Goal: Task Accomplishment & Management: Use online tool/utility

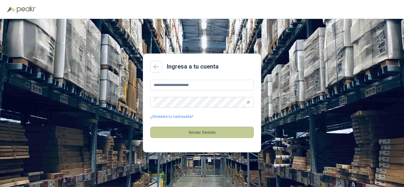
click at [196, 129] on button "Iniciar Sesión" at bounding box center [201, 132] width 103 height 11
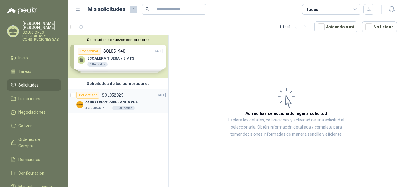
click at [117, 101] on p "RADIO TXPRO-500-BANDA VHF" at bounding box center [111, 103] width 53 height 6
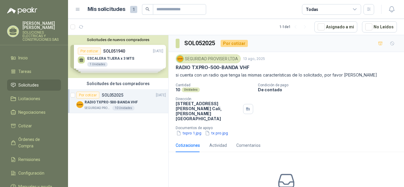
click at [113, 54] on div "Solicitudes de nuevos compradores Por cotizar SOL051940 [DATE] ESCALERA TIJERA …" at bounding box center [118, 56] width 100 height 43
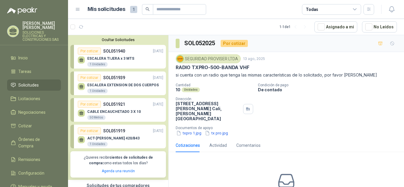
click at [140, 61] on div "ESCALERA TIJERA x 3 MTS 1 Unidades" at bounding box center [120, 61] width 85 height 12
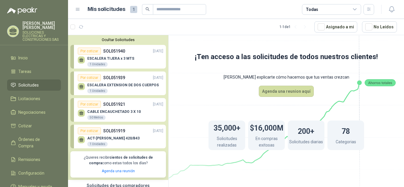
click at [113, 56] on div "ESCALERA TIJERA x 3 MTS 1 Unidades" at bounding box center [120, 61] width 85 height 12
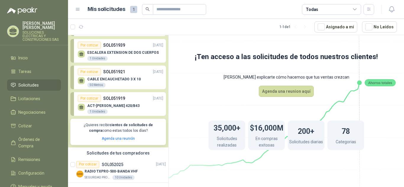
scroll to position [35, 0]
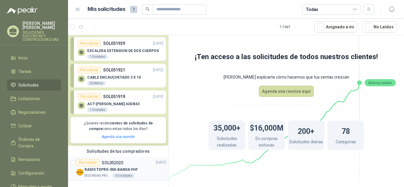
click at [109, 166] on div "Por cotizar SOL052025" at bounding box center [99, 162] width 47 height 7
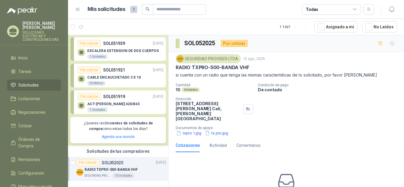
click at [192, 142] on div "Cotizaciones" at bounding box center [188, 145] width 24 height 7
click at [111, 48] on div "ESCALERA EXTENSION DE DOS CUERPOS 1 Unidades" at bounding box center [120, 53] width 85 height 12
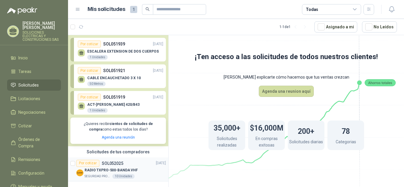
scroll to position [35, 0]
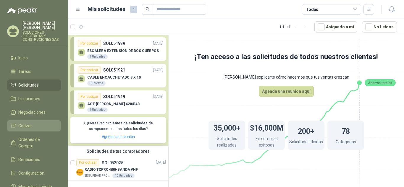
click at [38, 123] on li "Cotizar" at bounding box center [34, 126] width 47 height 7
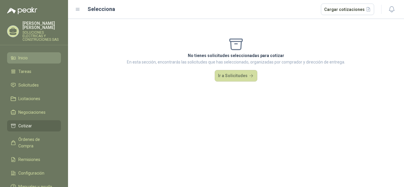
click at [35, 56] on li "Inicio" at bounding box center [34, 58] width 47 height 7
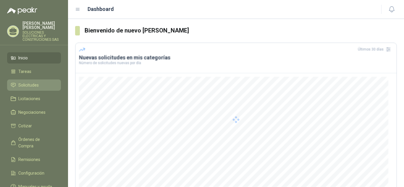
click at [36, 84] on link "Solicitudes" at bounding box center [34, 85] width 54 height 11
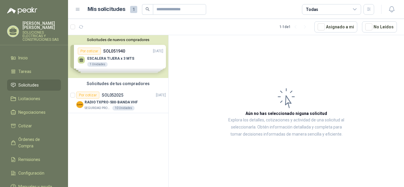
click at [134, 64] on div "Solicitudes de nuevos compradores Por cotizar SOL051940 [DATE] ESCALERA TIJERA …" at bounding box center [118, 56] width 100 height 43
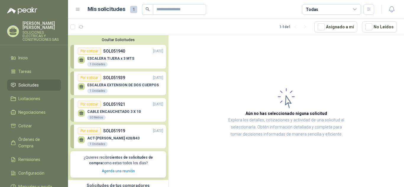
click at [119, 132] on p "SOL051919" at bounding box center [114, 131] width 22 height 7
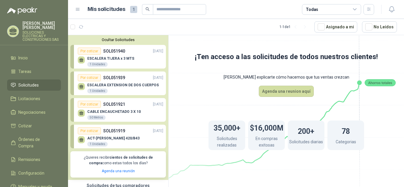
click at [127, 107] on div "Por cotizar SOL051921 [DATE]" at bounding box center [120, 104] width 85 height 7
click at [107, 110] on div "CABLE ENCAUCHETADO 3 X 10 50 Metros" at bounding box center [120, 114] width 85 height 12
click at [88, 116] on div "50 Metros" at bounding box center [96, 117] width 18 height 5
